Goal: Transaction & Acquisition: Purchase product/service

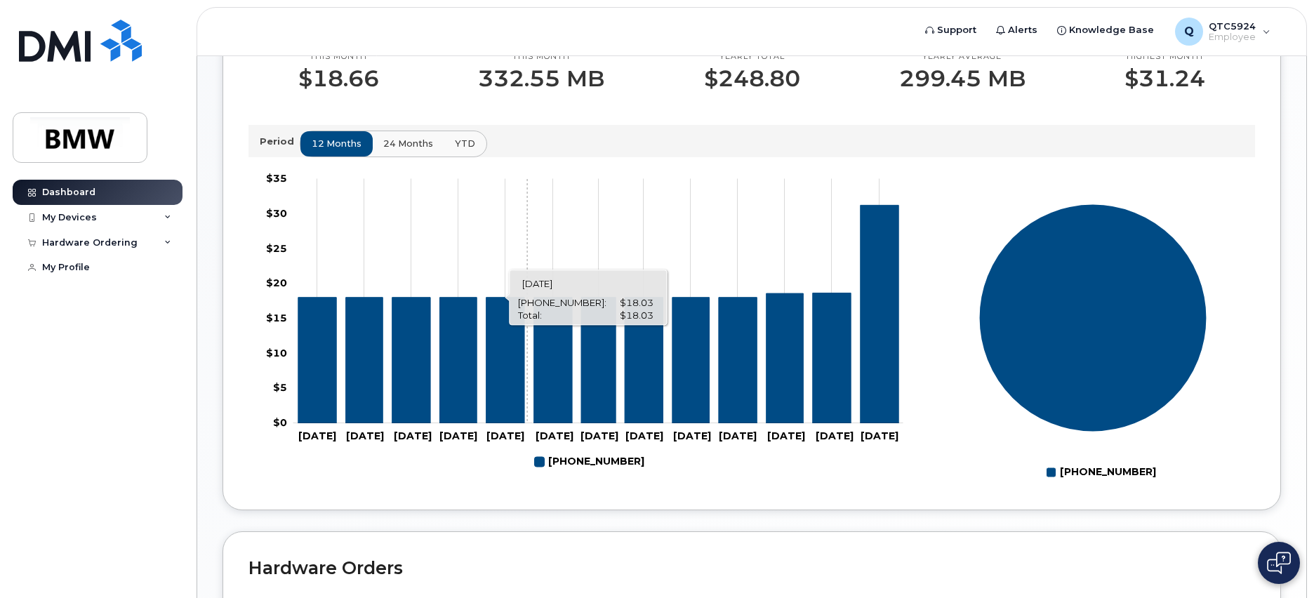
scroll to position [208, 0]
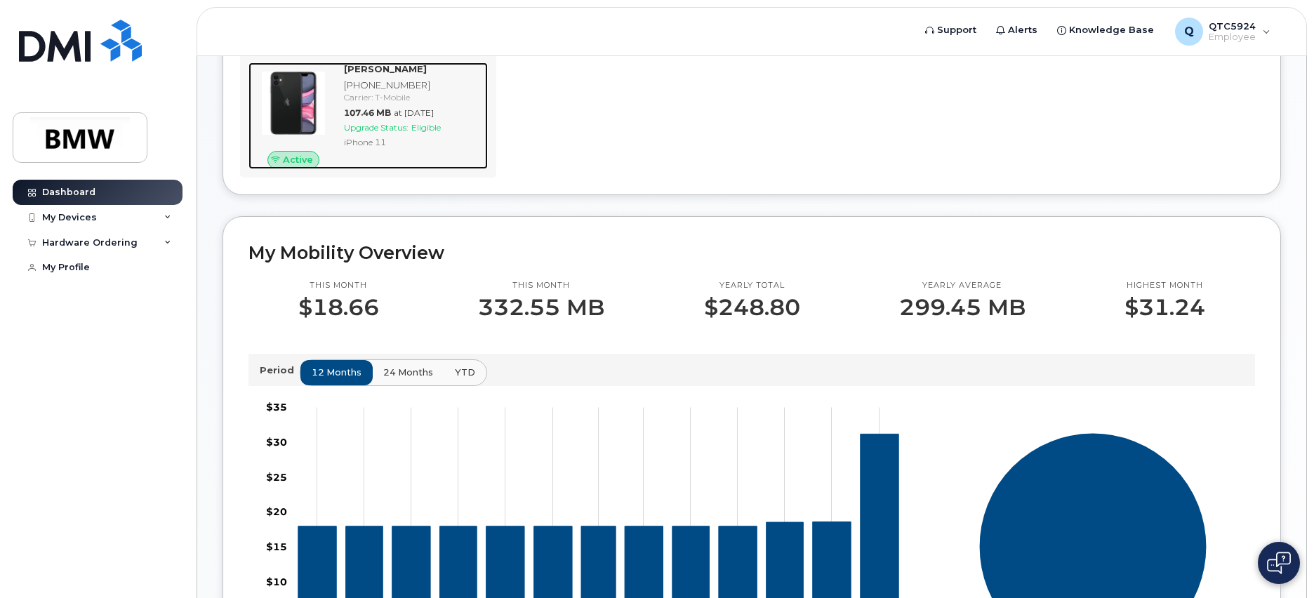
click at [380, 92] on div "[PHONE_NUMBER]" at bounding box center [413, 85] width 138 height 13
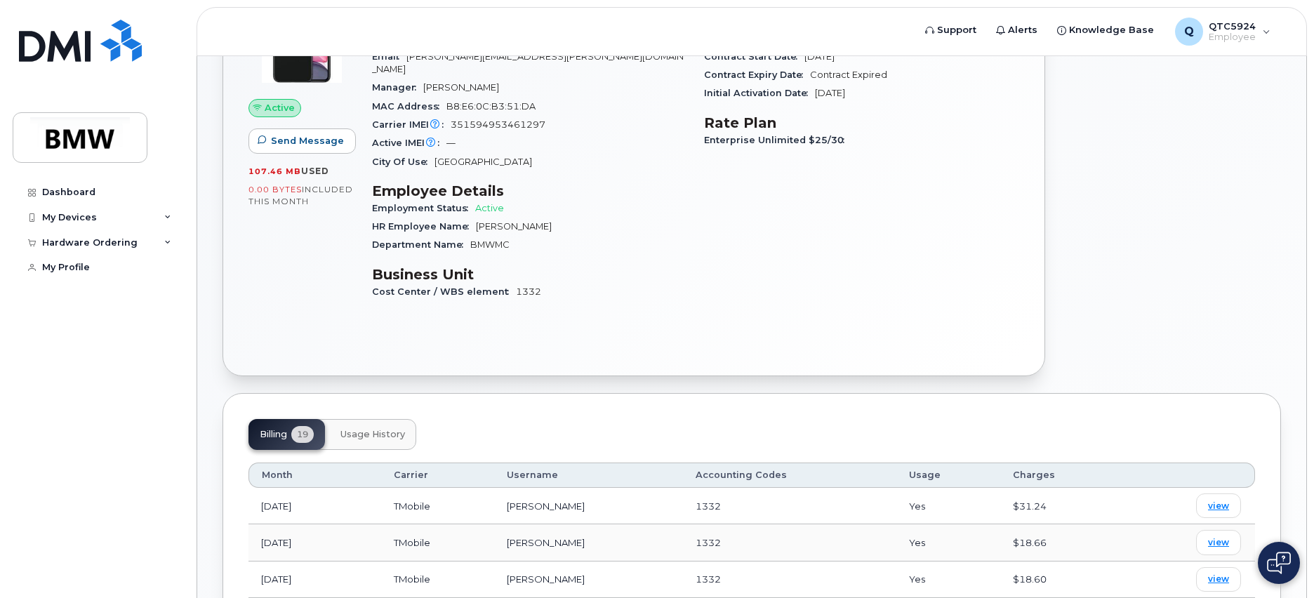
scroll to position [180, 0]
click at [1222, 497] on span "view" at bounding box center [1218, 503] width 21 height 13
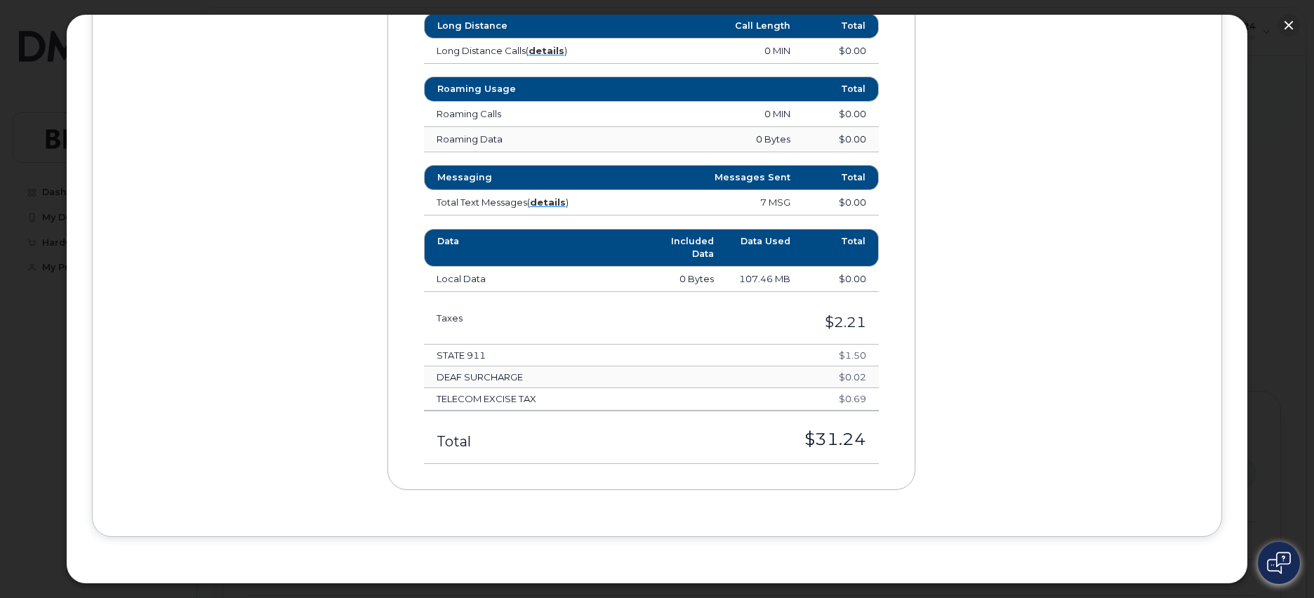
scroll to position [0, 0]
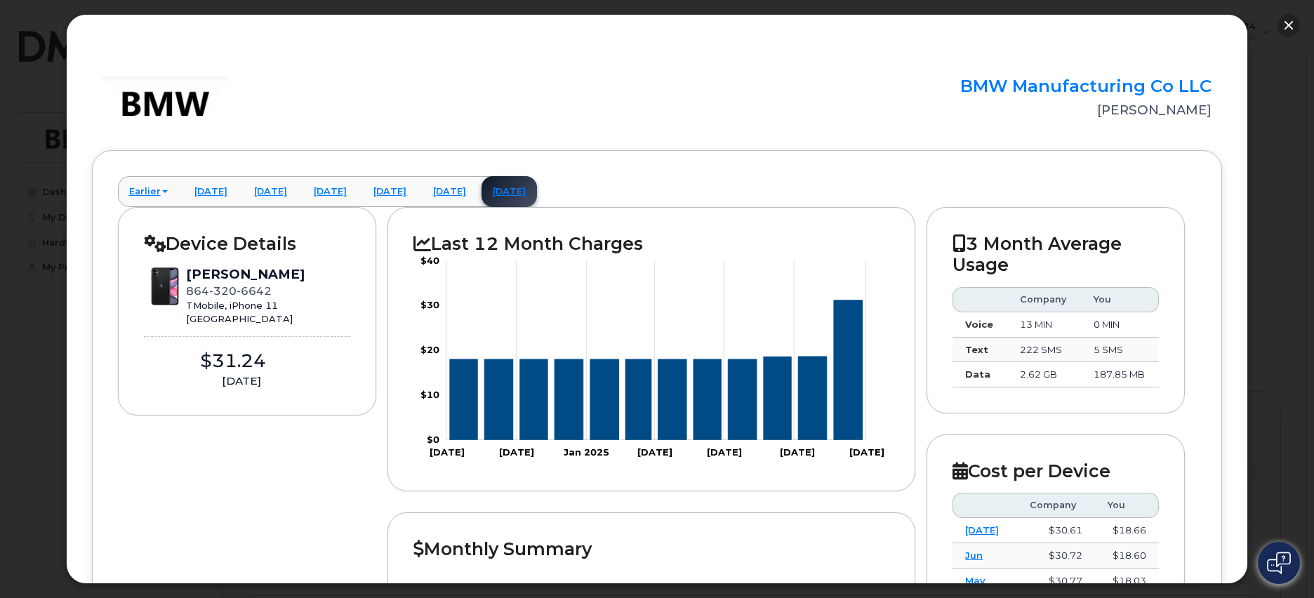
click at [1284, 27] on button "button" at bounding box center [1288, 25] width 22 height 22
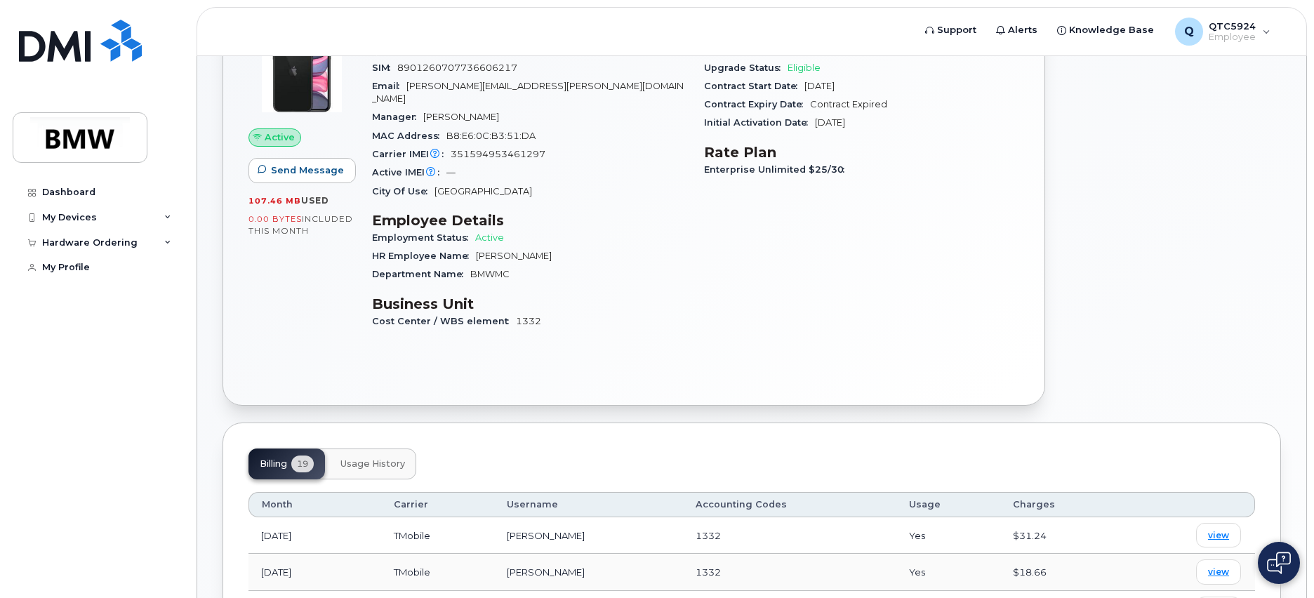
scroll to position [114, 0]
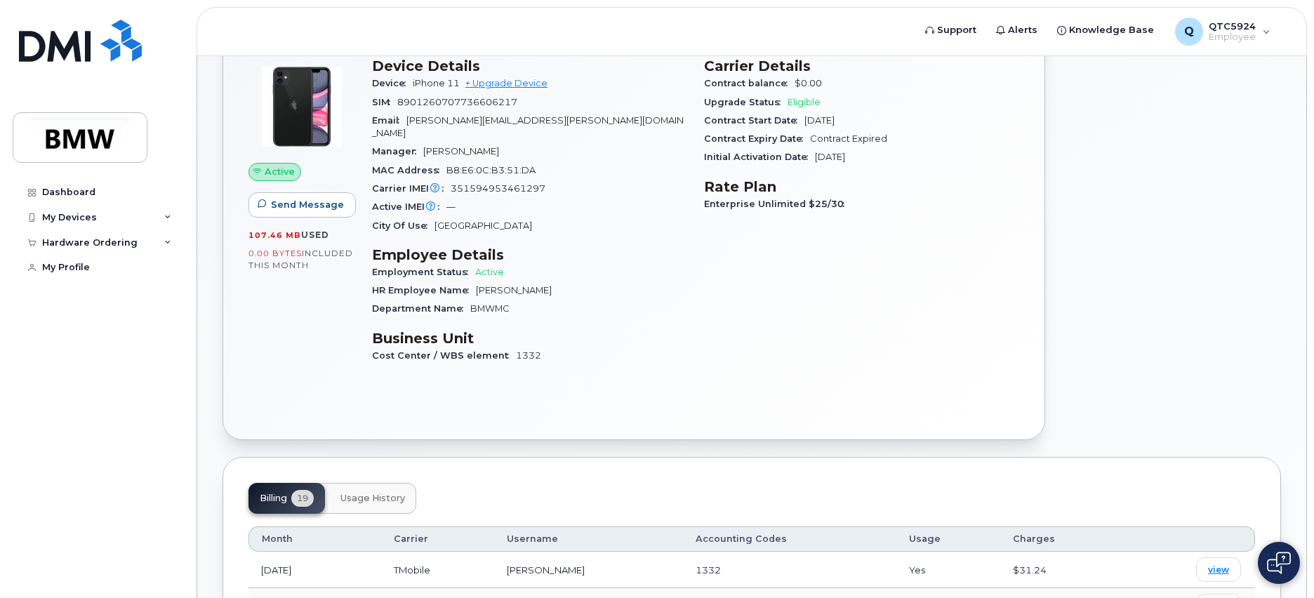
click at [828, 241] on div "Carrier Details Contract balance $0.00 Upgrade Status Eligible Contract Start D…" at bounding box center [861, 216] width 332 height 335
click at [853, 208] on div "Enterprise Unlimited $25/30" at bounding box center [861, 204] width 315 height 18
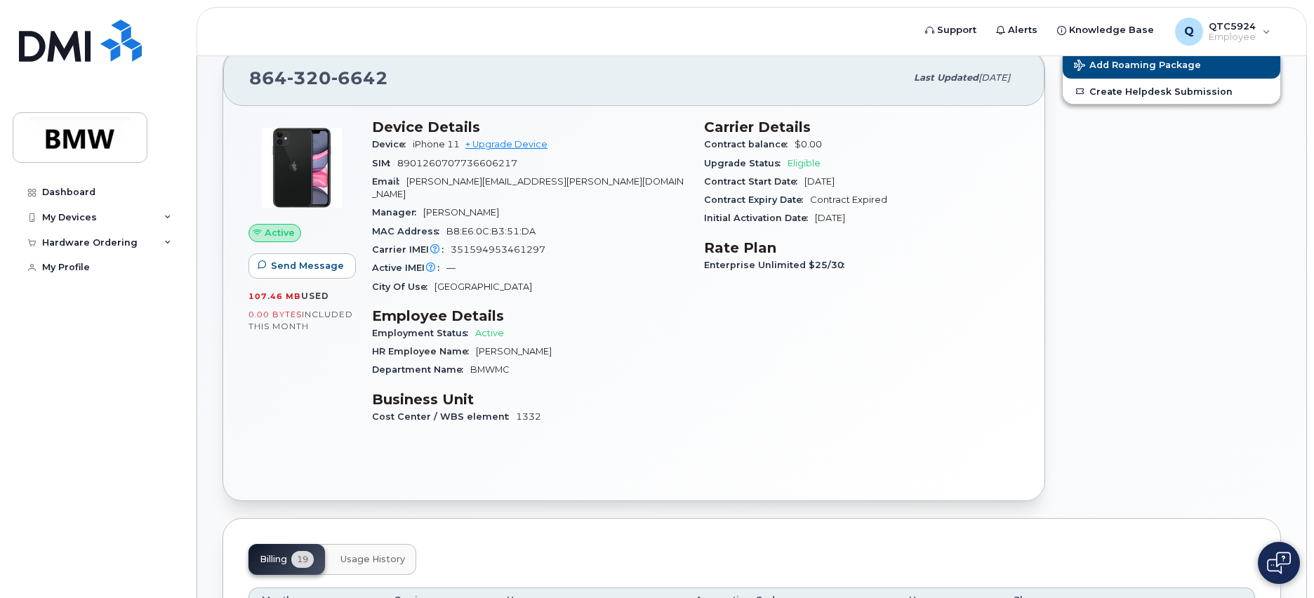
scroll to position [15, 0]
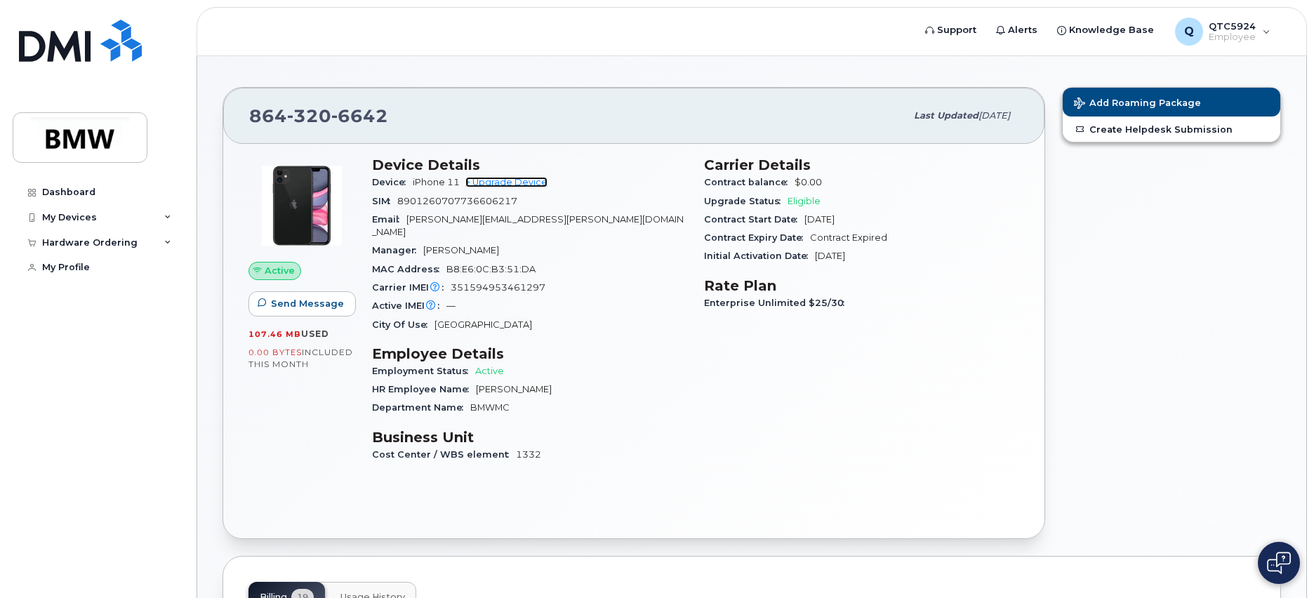
click at [521, 180] on link "+ Upgrade Device" at bounding box center [506, 182] width 82 height 11
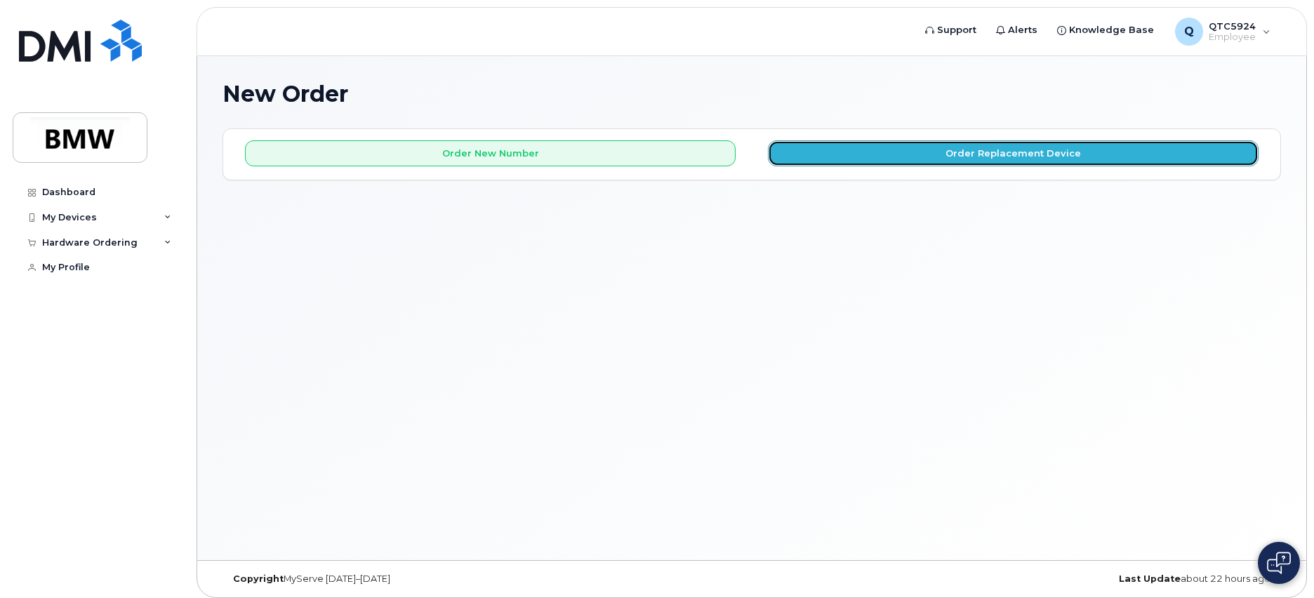
click at [1022, 148] on button "Order Replacement Device" at bounding box center [1013, 153] width 490 height 26
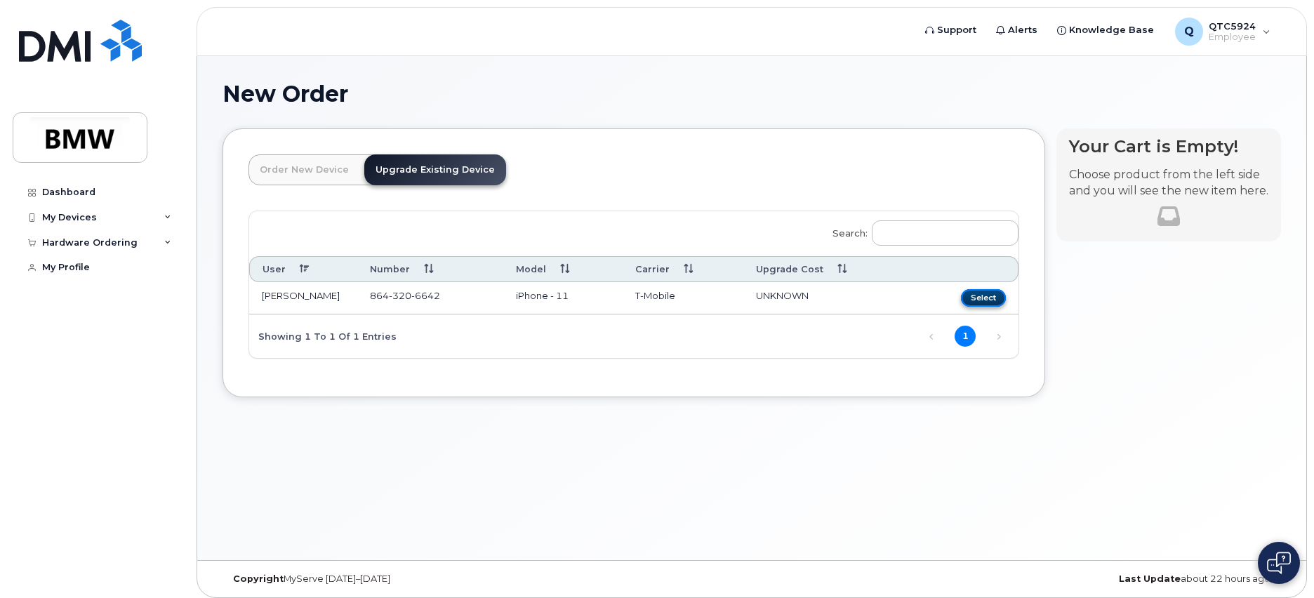
click at [1001, 295] on button "Select" at bounding box center [983, 298] width 45 height 18
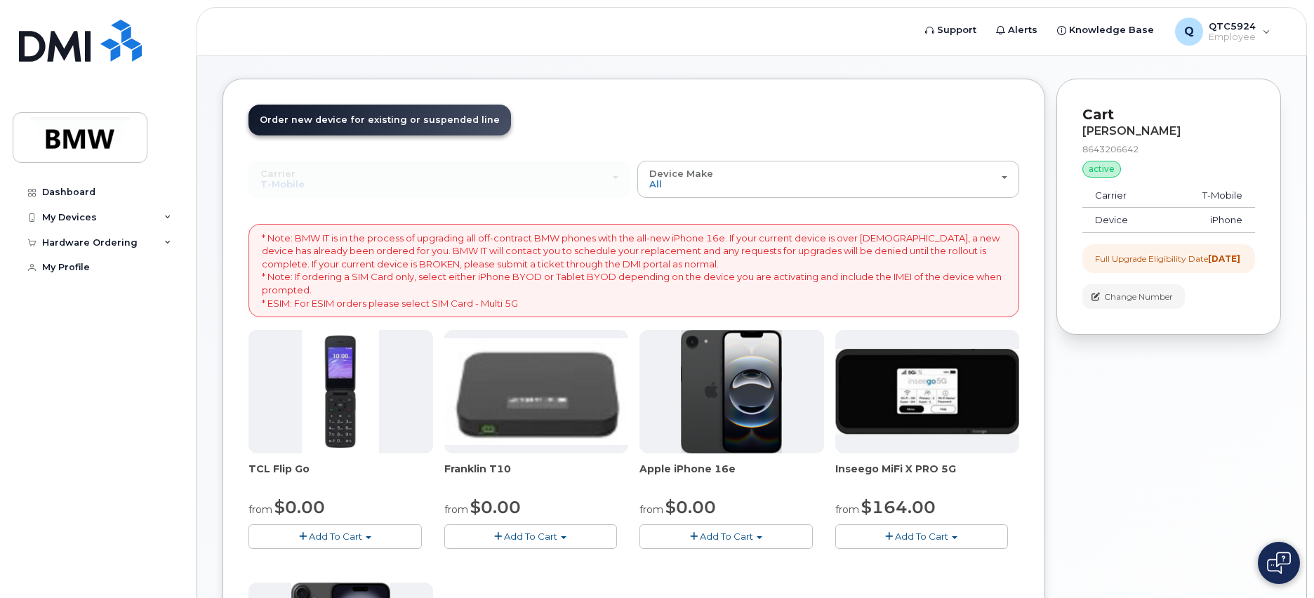
scroll to position [428, 0]
